Goal: Navigation & Orientation: Find specific page/section

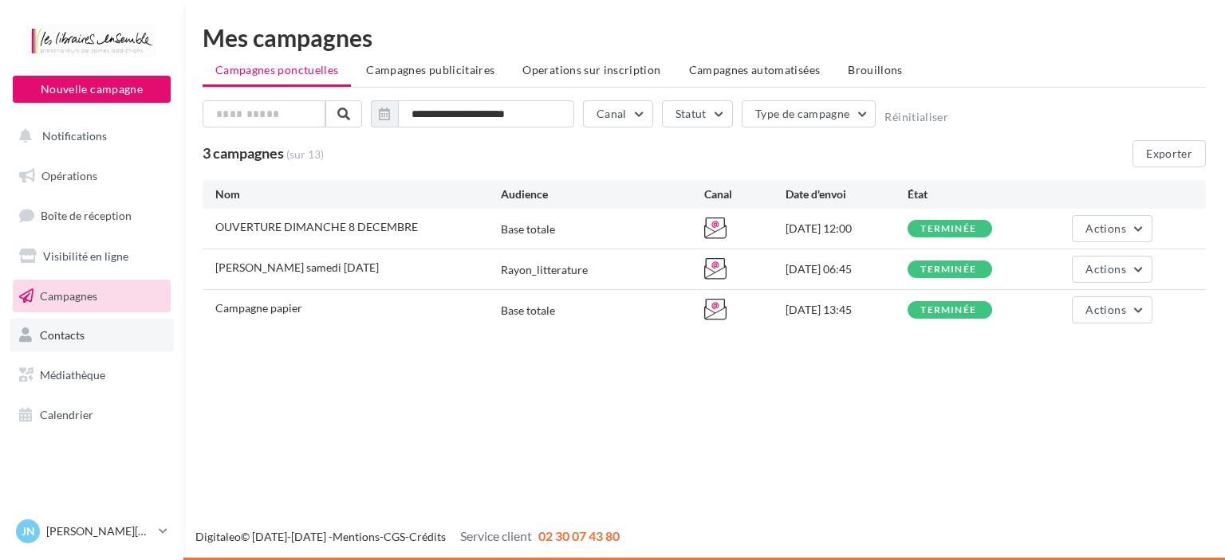
click at [69, 332] on span "Contacts" at bounding box center [62, 335] width 45 height 14
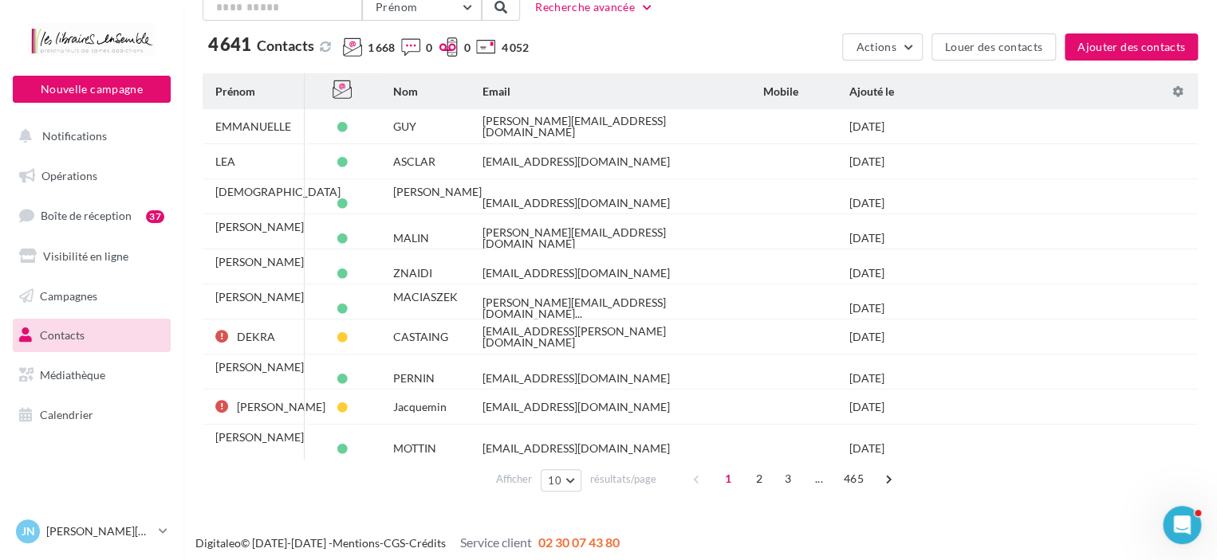
scroll to position [108, 0]
click at [756, 474] on span "2" at bounding box center [759, 478] width 26 height 26
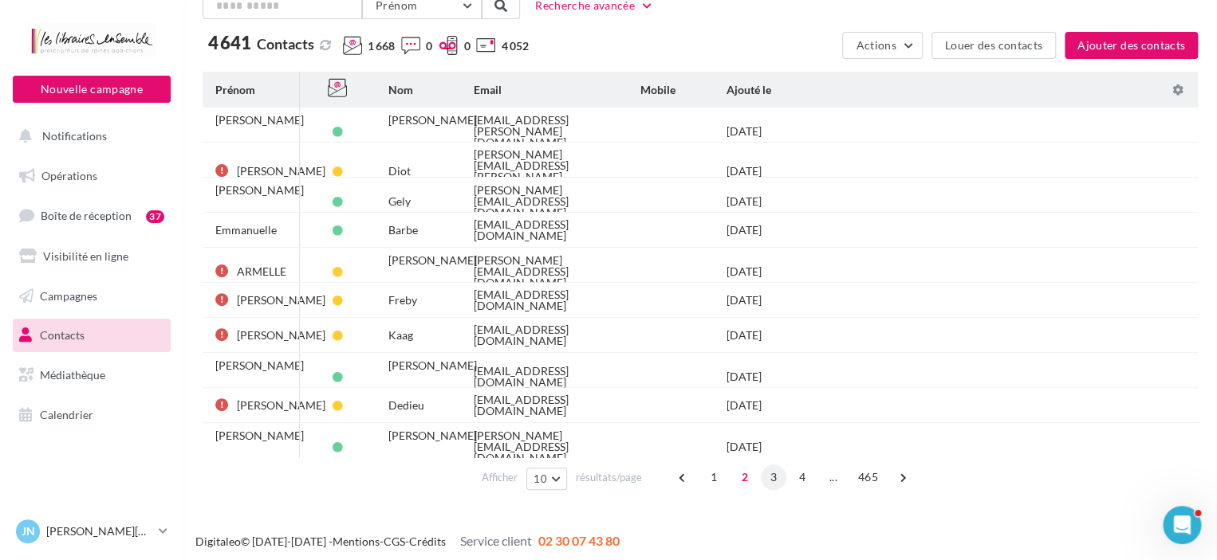
click at [769, 474] on span "3" at bounding box center [774, 478] width 26 height 26
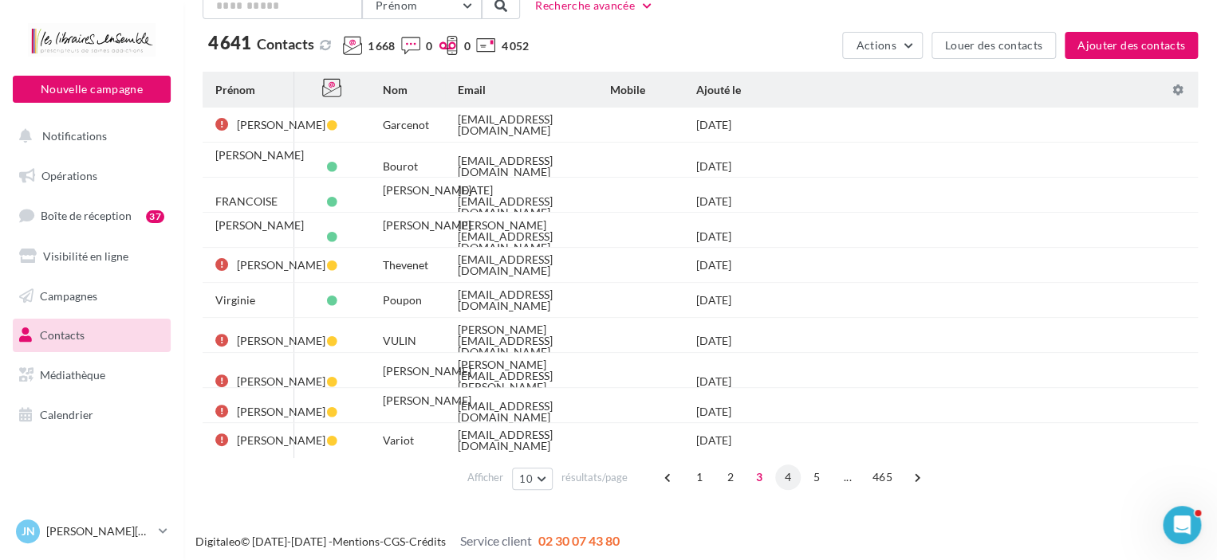
click at [791, 478] on span "4" at bounding box center [788, 478] width 26 height 26
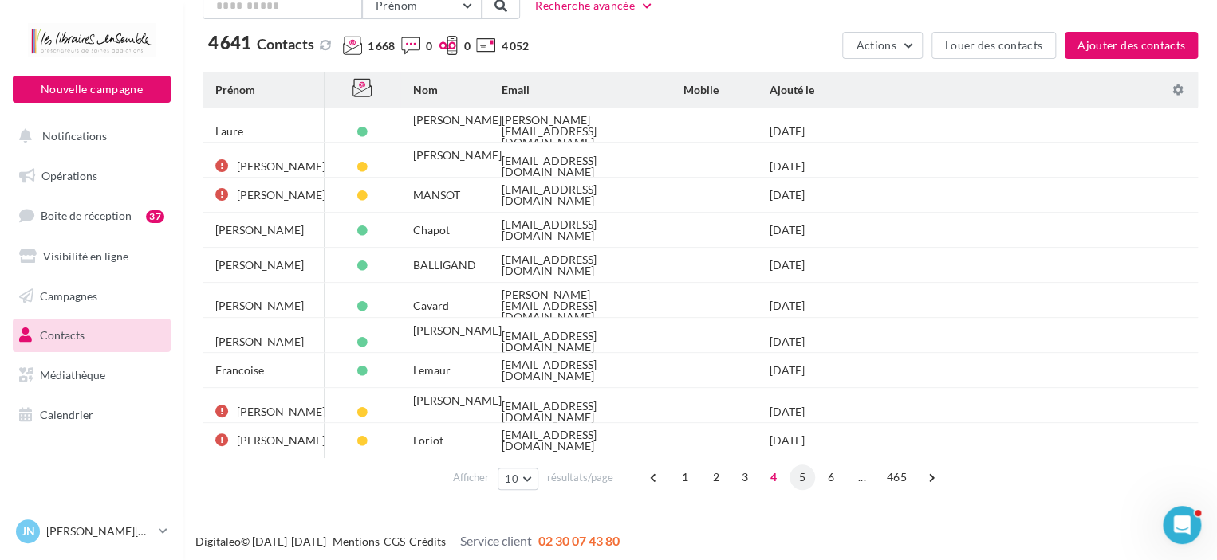
click at [804, 478] on span "5" at bounding box center [802, 478] width 26 height 26
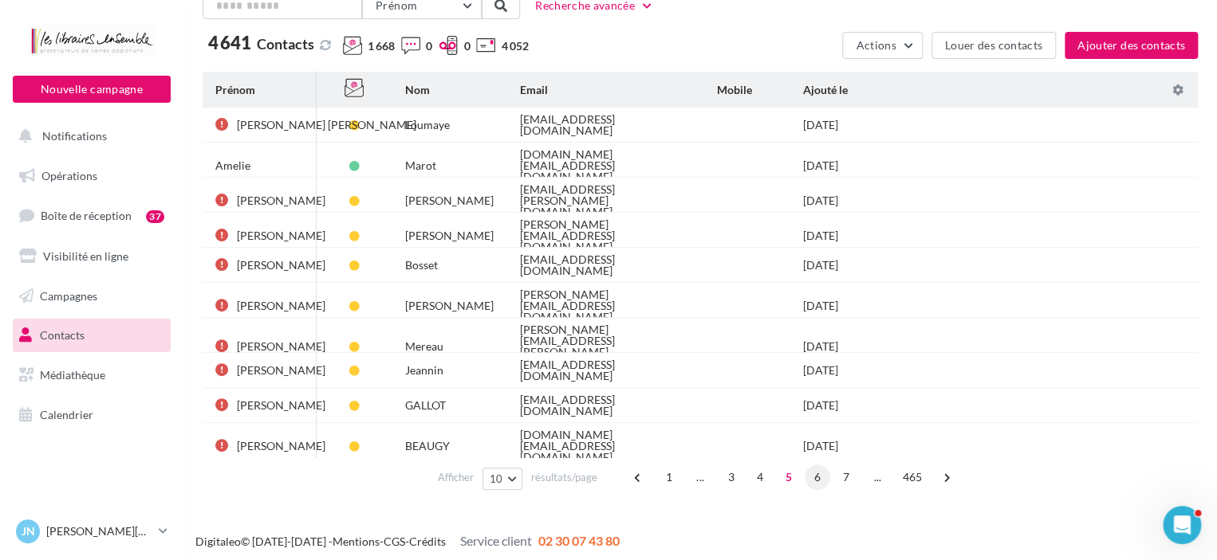
click at [819, 478] on span "6" at bounding box center [817, 478] width 26 height 26
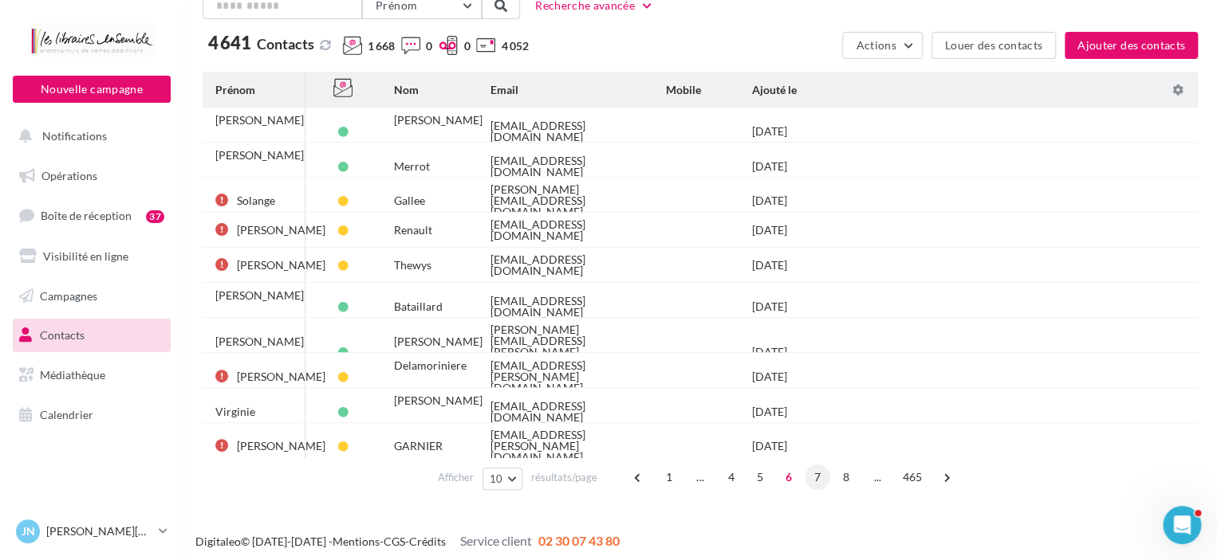
click at [822, 477] on span "7" at bounding box center [817, 478] width 26 height 26
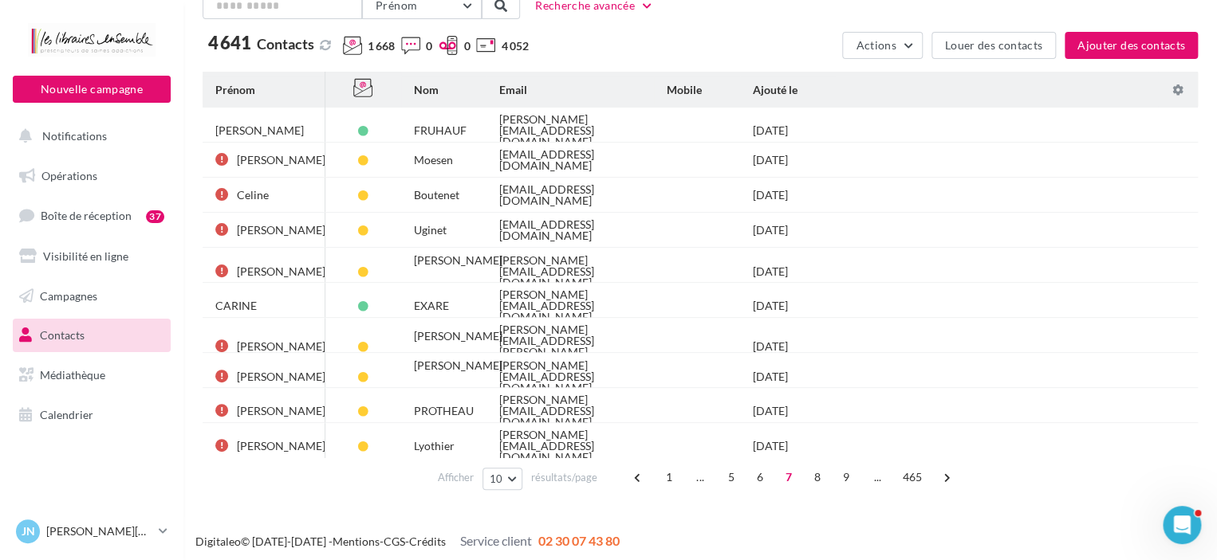
click at [822, 477] on span "8" at bounding box center [817, 478] width 26 height 26
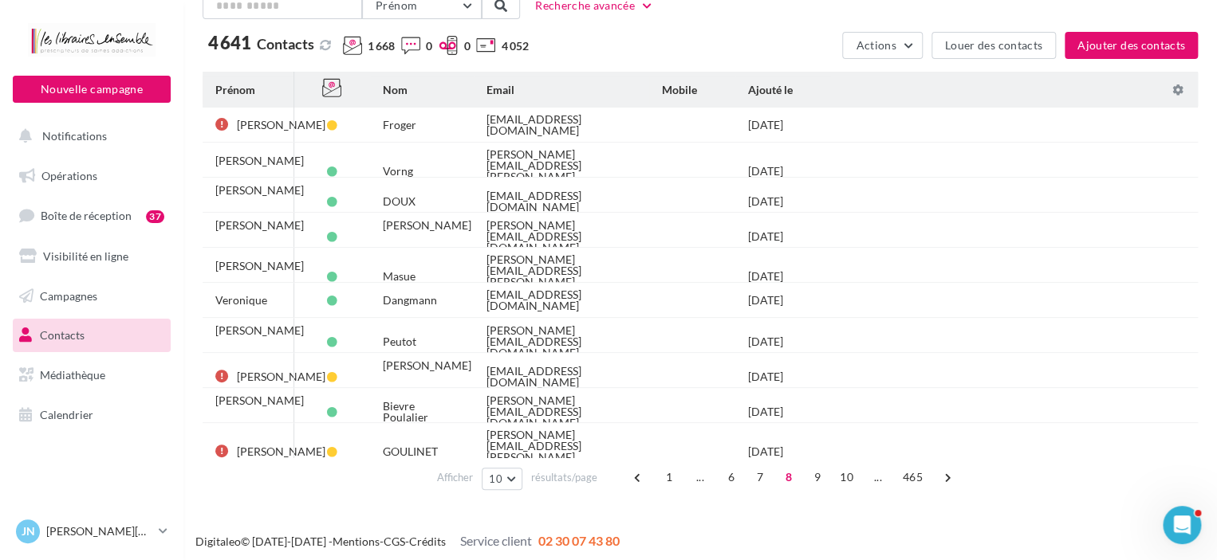
click at [822, 477] on span "9" at bounding box center [817, 478] width 26 height 26
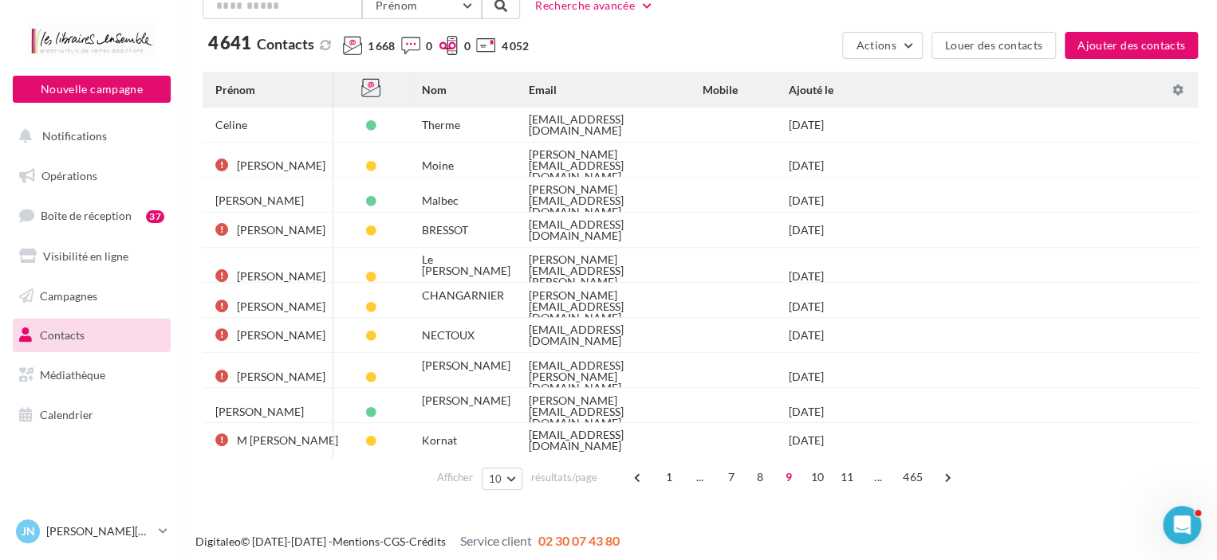
click at [822, 477] on span "10" at bounding box center [817, 478] width 26 height 26
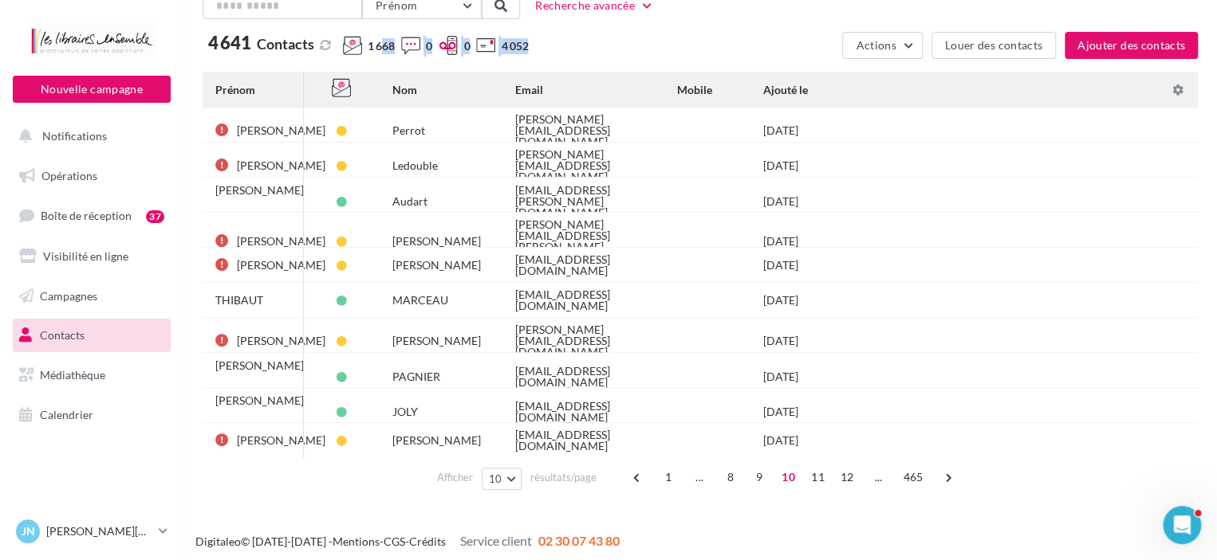
drag, startPoint x: 379, startPoint y: 41, endPoint x: 745, endPoint y: 35, distance: 366.8
click at [745, 35] on div "4 641 Contacts 1 668 0 0 4 052" at bounding box center [519, 48] width 633 height 29
click at [632, 8] on button "Recherche avancée" at bounding box center [595, 5] width 132 height 19
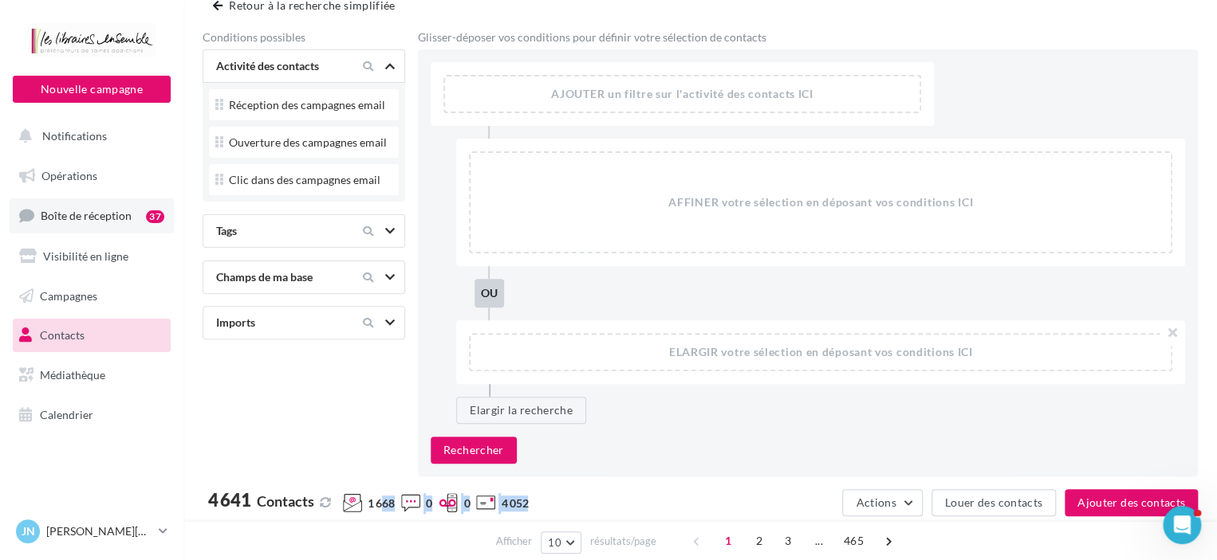
click at [86, 218] on span "Boîte de réception" at bounding box center [86, 216] width 91 height 14
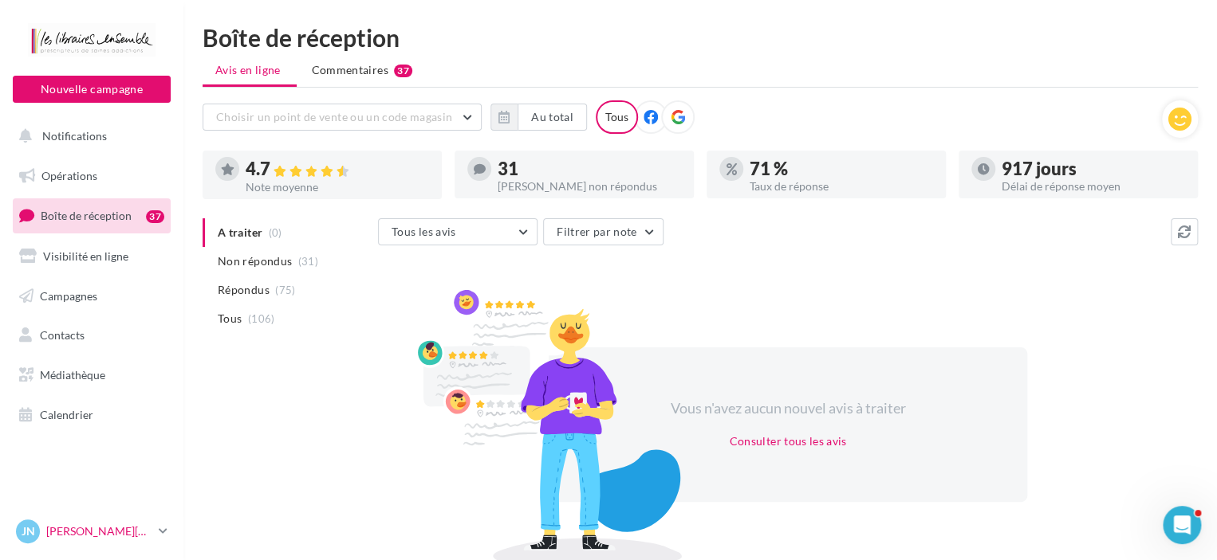
click at [148, 533] on p "[PERSON_NAME][DATE]" at bounding box center [99, 532] width 106 height 16
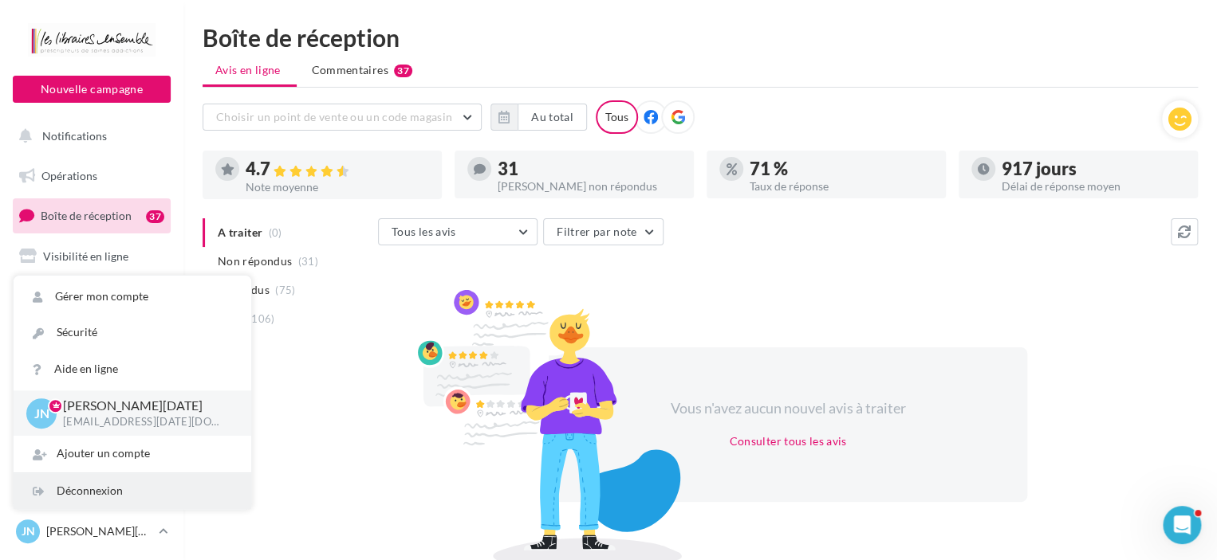
click at [93, 496] on div "Déconnexion" at bounding box center [133, 492] width 238 height 36
